Goal: Go to known website: Access a specific website the user already knows

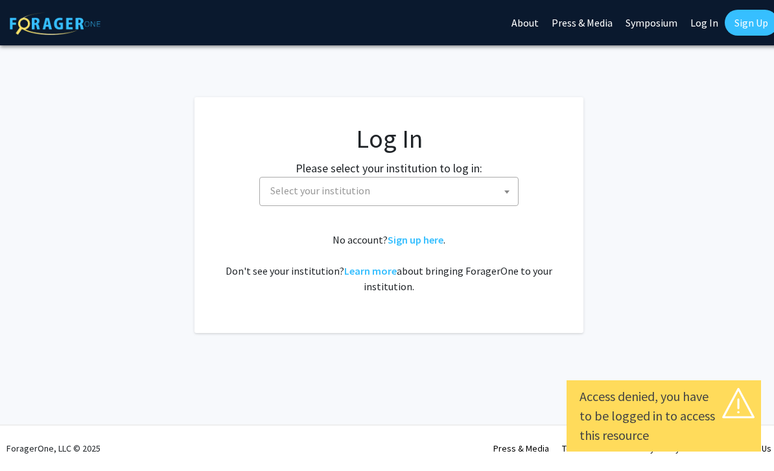
select select
click at [430, 192] on span "Select your institution" at bounding box center [391, 191] width 253 height 27
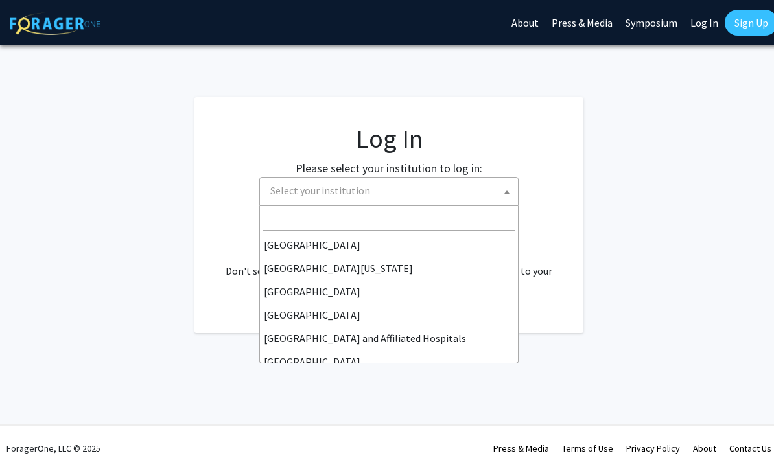
scroll to position [119, 0]
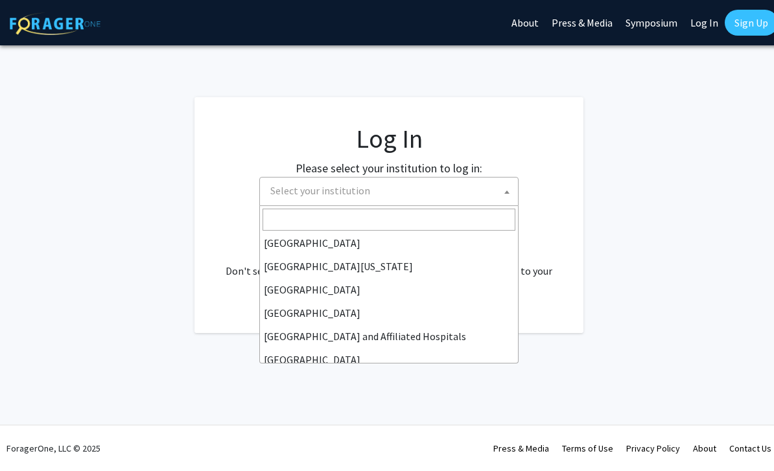
click at [277, 229] on input "Search" at bounding box center [388, 220] width 253 height 22
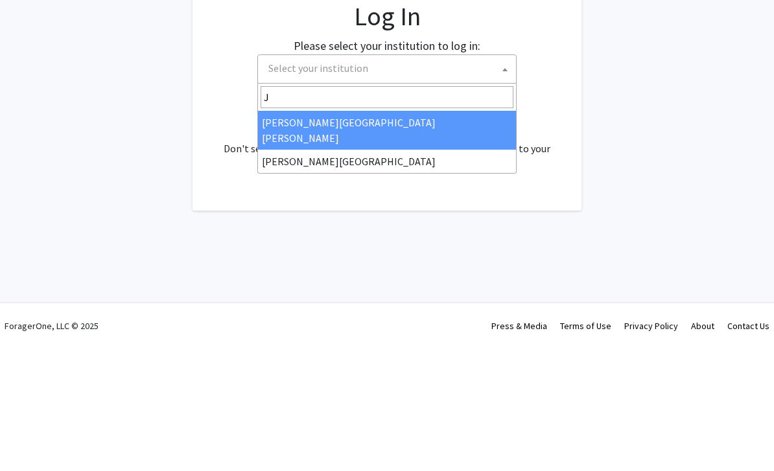
scroll to position [0, 0]
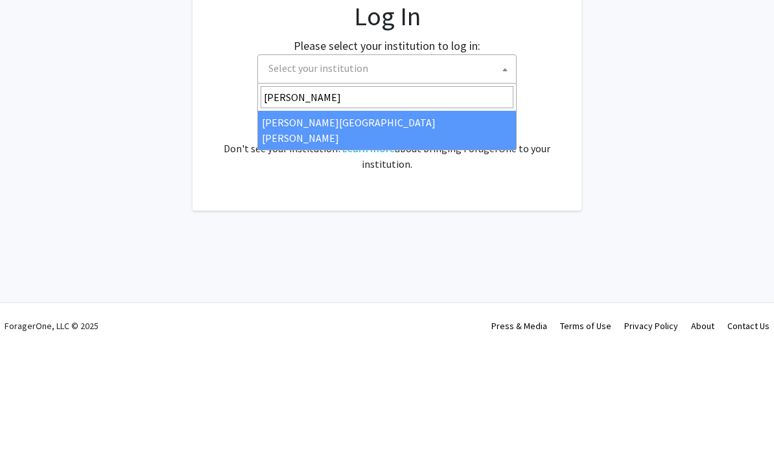
type input "Johns"
select select "1"
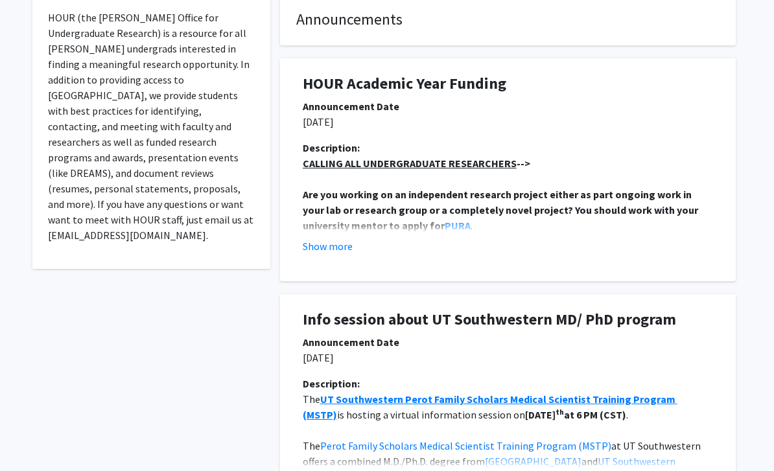
scroll to position [263, 0]
click at [317, 249] on button "Show more" at bounding box center [328, 246] width 50 height 16
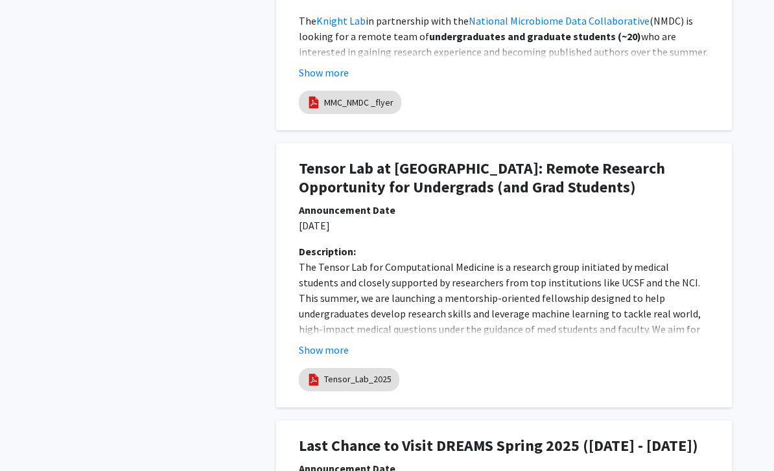
scroll to position [1376, 4]
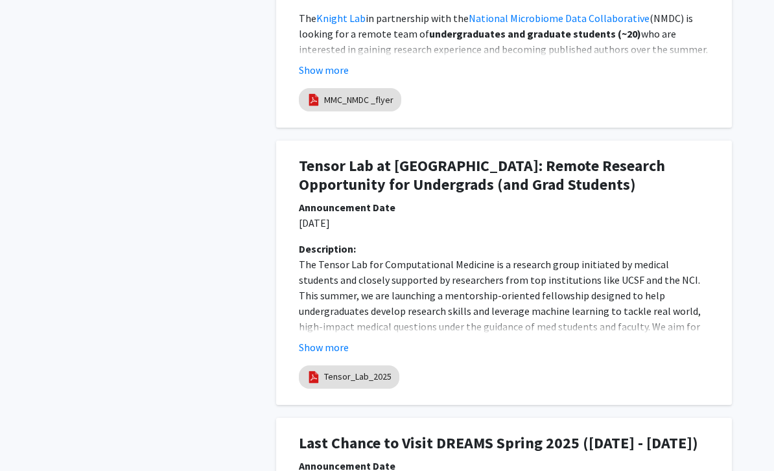
click at [304, 340] on button "Show more" at bounding box center [324, 348] width 50 height 16
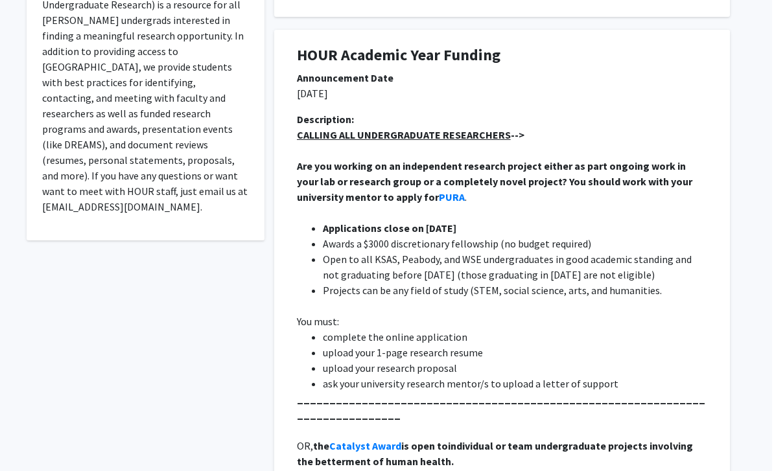
scroll to position [290, 2]
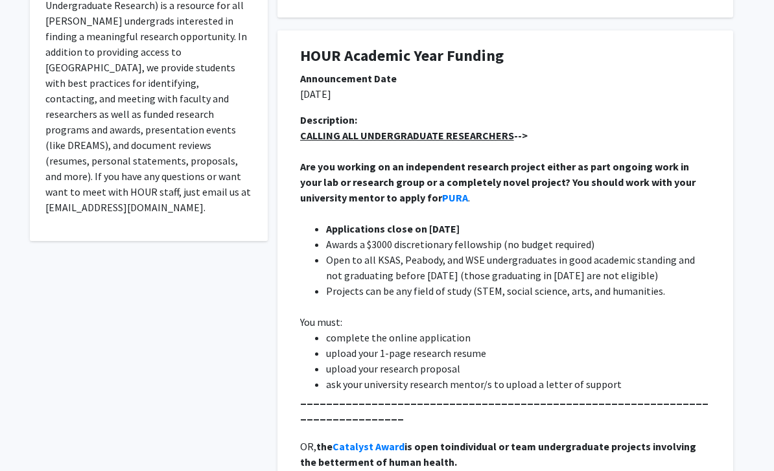
click at [443, 194] on strong "PURA" at bounding box center [456, 197] width 26 height 13
